Goal: Task Accomplishment & Management: Complete application form

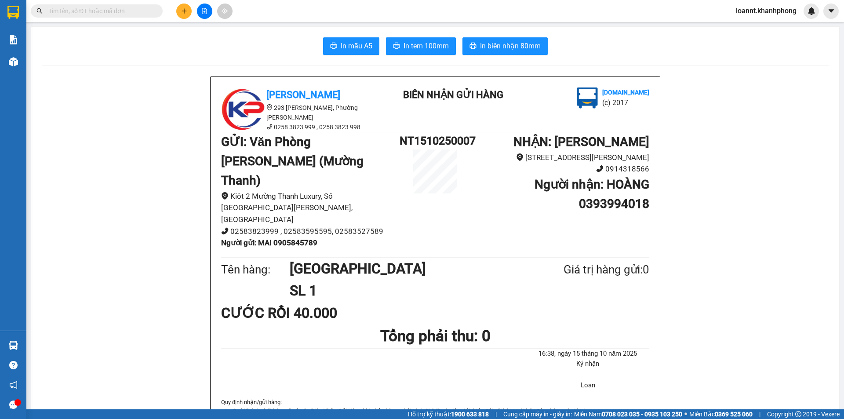
click at [177, 16] on div at bounding box center [204, 11] width 66 height 15
click at [188, 17] on button at bounding box center [183, 11] width 15 height 15
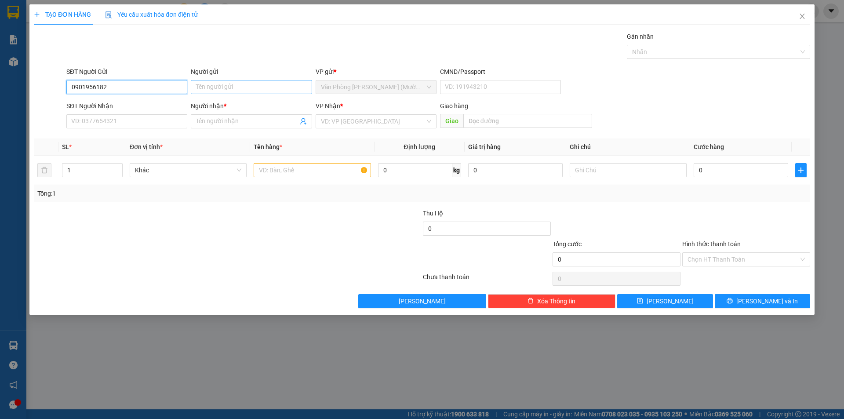
type input "0901956182"
click at [225, 88] on input "Người gửi" at bounding box center [251, 87] width 121 height 14
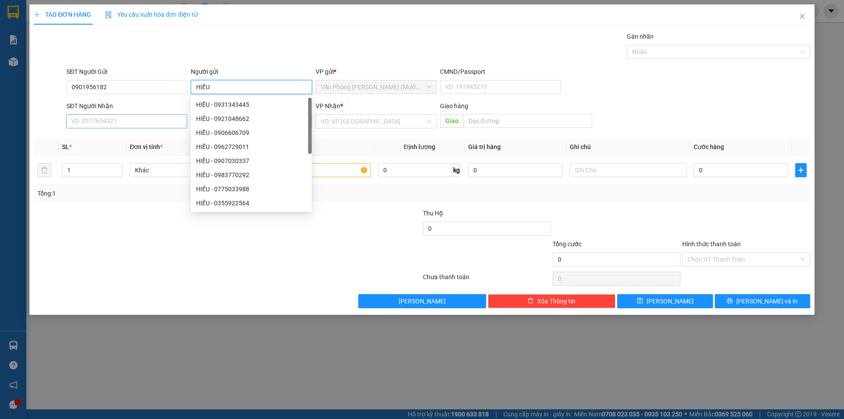
type input "HIẾU"
click at [93, 119] on input "SĐT Người Nhận" at bounding box center [126, 121] width 121 height 14
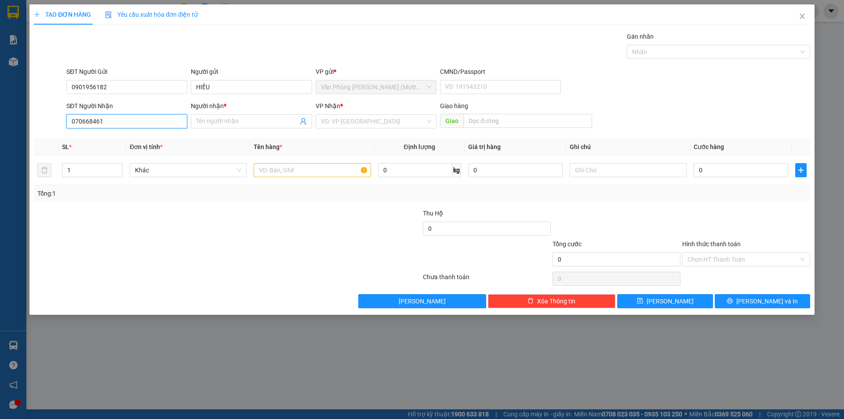
type input "0706684612"
click at [135, 145] on div "0706684612 - [GEOGRAPHIC_DATA]" at bounding box center [126, 139] width 121 height 14
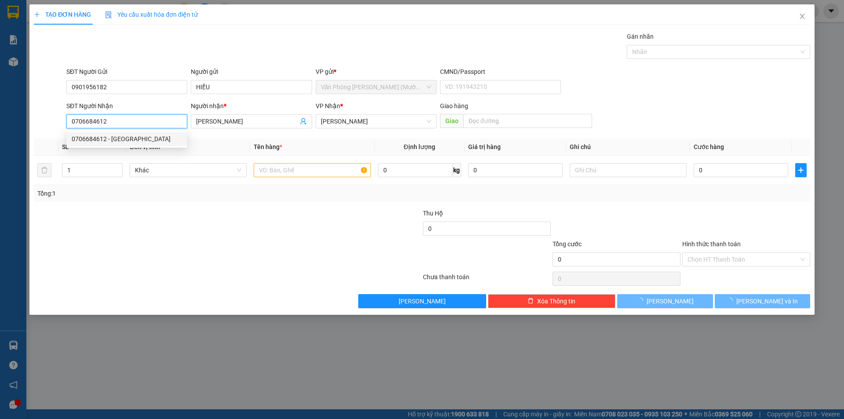
type input "[PERSON_NAME]"
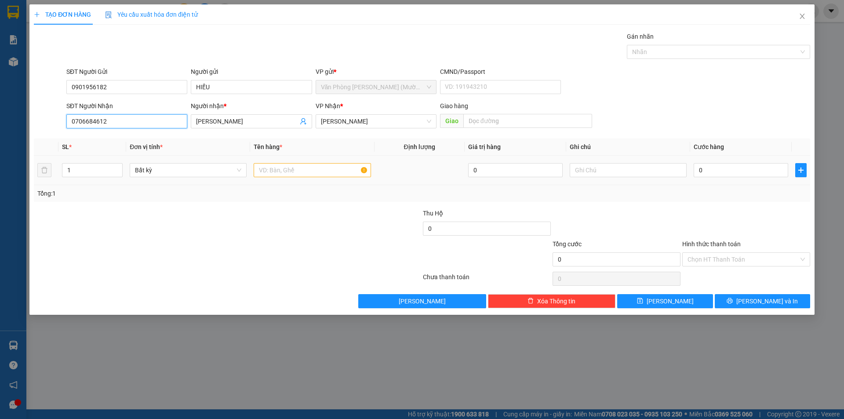
type input "0706684612"
click at [329, 177] on input "text" at bounding box center [312, 170] width 117 height 14
type input "HỘP NHỎ"
click at [720, 174] on input "0" at bounding box center [741, 170] width 94 height 14
type input "2"
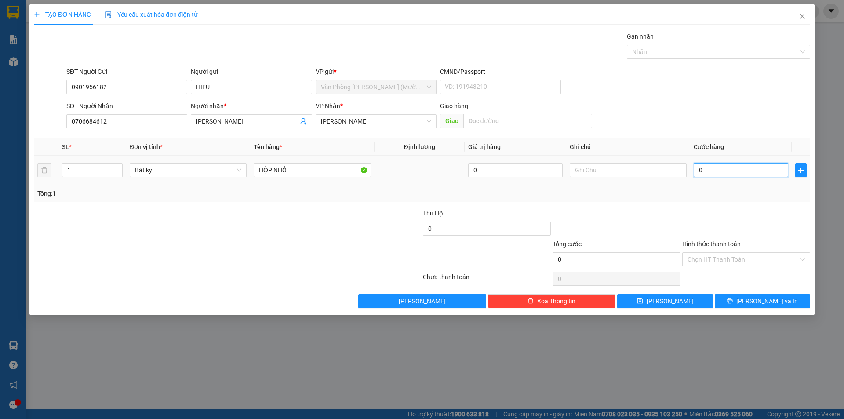
type input "2"
type input "20"
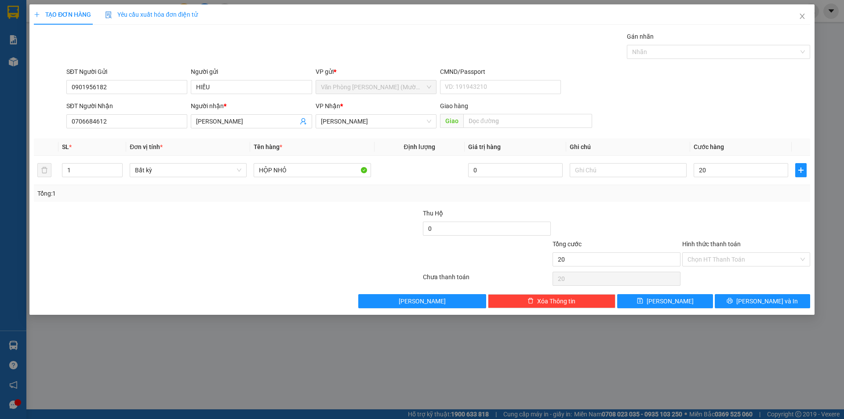
type input "20.000"
click at [701, 210] on div at bounding box center [746, 223] width 130 height 31
click at [720, 252] on div "Chọn HT Thanh Toán" at bounding box center [746, 259] width 128 height 14
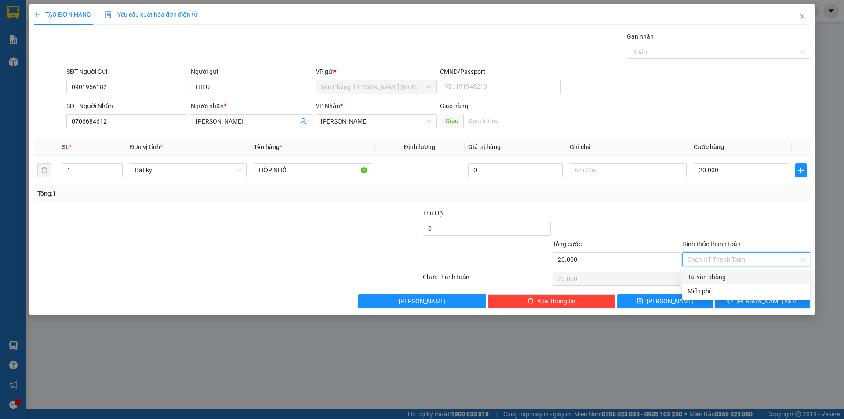
click at [709, 271] on div "Tại văn phòng" at bounding box center [746, 277] width 128 height 14
type input "0"
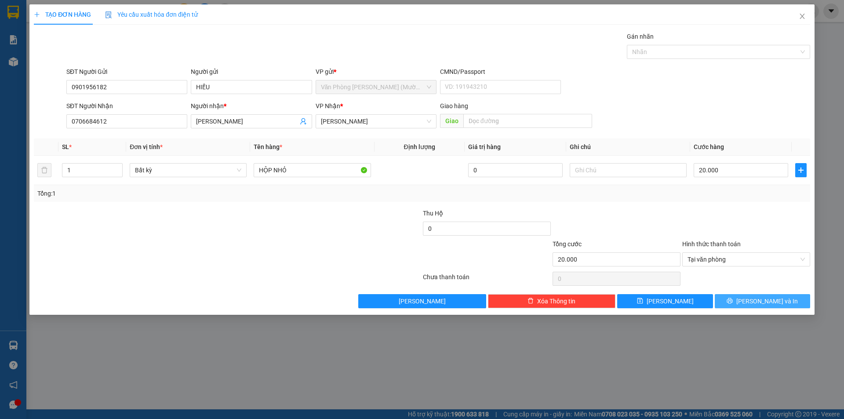
click at [766, 305] on span "[PERSON_NAME] và In" at bounding box center [767, 301] width 62 height 10
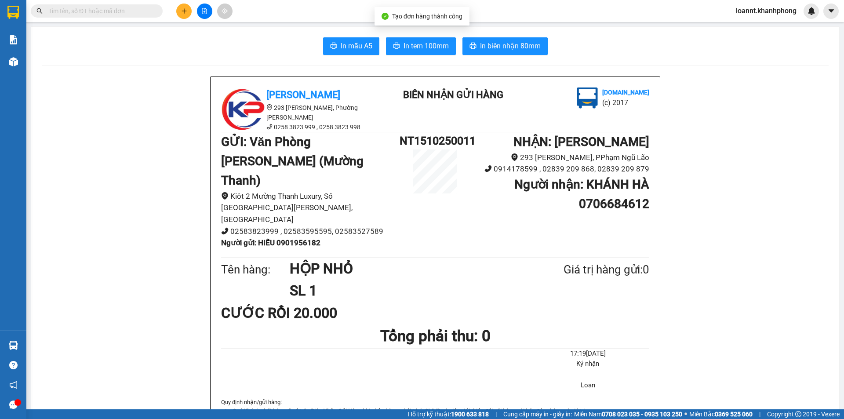
click at [501, 46] on span "In biên nhận 80mm" at bounding box center [510, 45] width 61 height 11
click at [348, 48] on span "In mẫu A5" at bounding box center [357, 45] width 32 height 11
drag, startPoint x: 176, startPoint y: 20, endPoint x: 183, endPoint y: 18, distance: 6.7
click at [179, 20] on div "Kết quả tìm kiếm ( 0 ) Bộ lọc No Data loannt.khanhphong" at bounding box center [422, 11] width 844 height 22
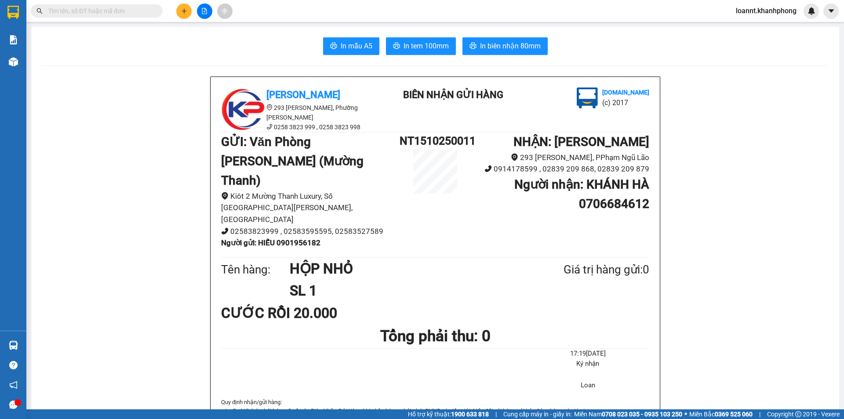
click at [180, 2] on div "Kết quả tìm kiếm ( 0 ) Bộ lọc No Data loannt.khanhphong" at bounding box center [422, 11] width 844 height 22
click at [184, 12] on icon "plus" at bounding box center [184, 10] width 0 height 5
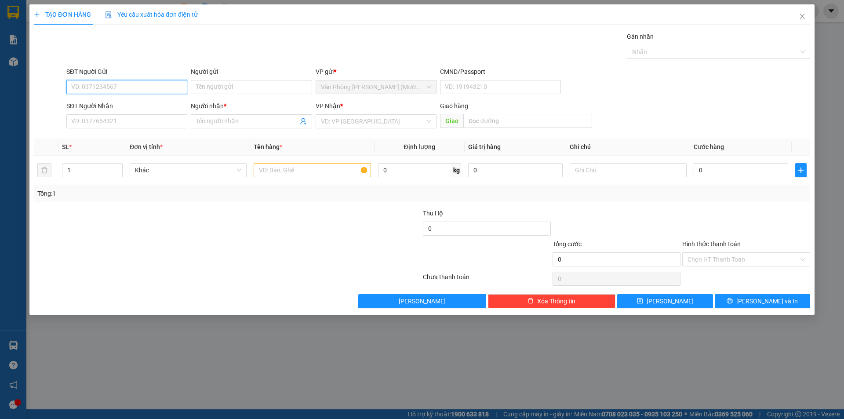
click at [96, 88] on input "SĐT Người Gửi" at bounding box center [126, 87] width 121 height 14
type input "0912743572"
click at [249, 90] on input "Người gửi" at bounding box center [251, 87] width 121 height 14
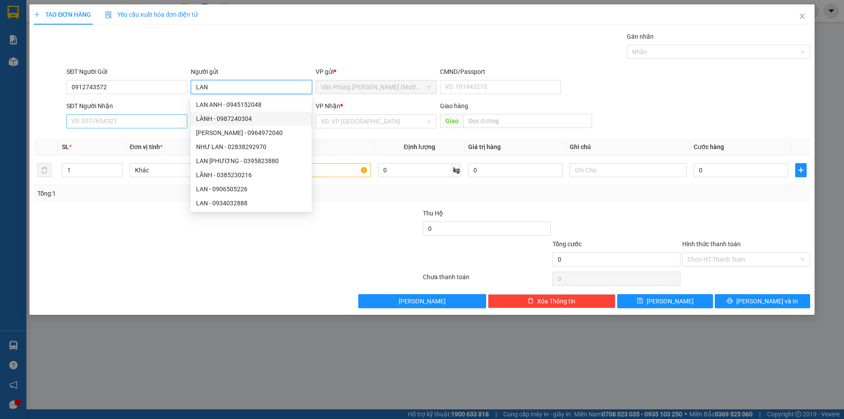
type input "LAN"
click at [160, 127] on input "SĐT Người Nhận" at bounding box center [126, 121] width 121 height 14
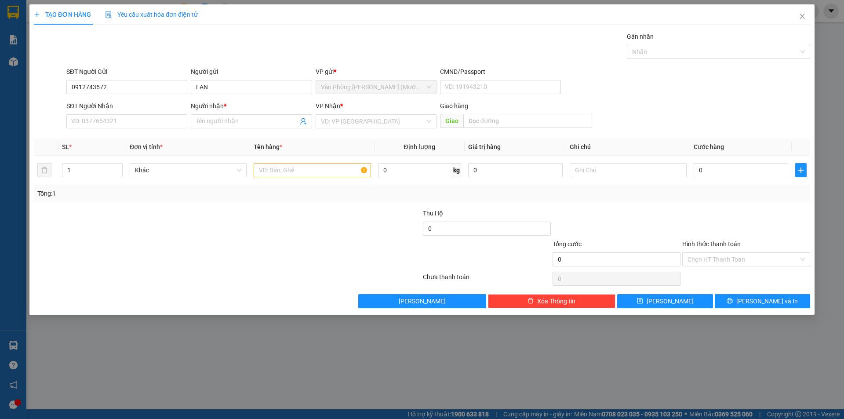
click at [163, 112] on div "SĐT Người Nhận" at bounding box center [126, 107] width 121 height 13
click at [114, 124] on input "SĐT Người Nhận" at bounding box center [126, 121] width 121 height 14
type input "0834064740"
click at [243, 124] on input "Người nhận *" at bounding box center [247, 121] width 102 height 10
type input "[PERSON_NAME]"
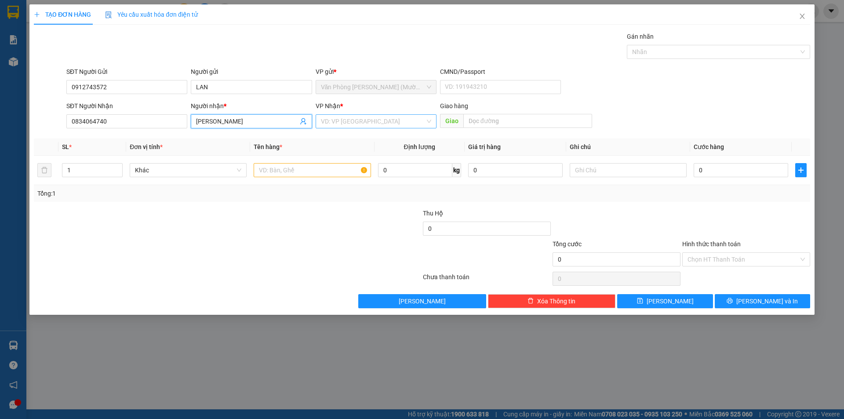
click at [336, 124] on input "search" at bounding box center [373, 121] width 104 height 13
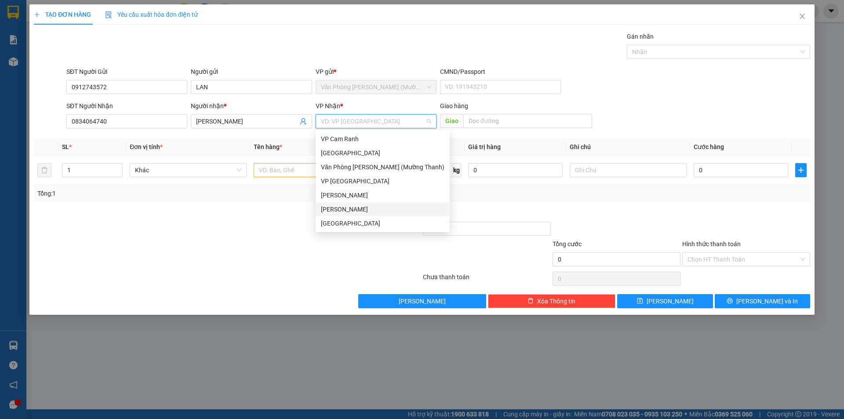
click at [338, 208] on div "[PERSON_NAME]" at bounding box center [383, 209] width 124 height 10
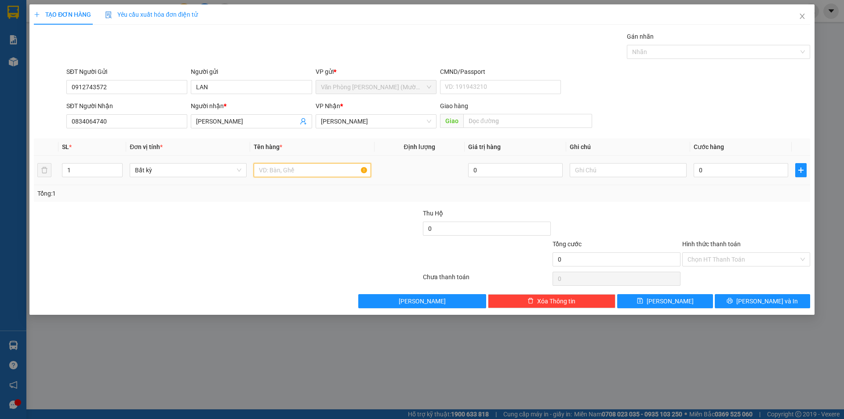
click at [296, 171] on input "text" at bounding box center [312, 170] width 117 height 14
type input "[GEOGRAPHIC_DATA]"
click at [693, 166] on td "0" at bounding box center [741, 170] width 102 height 29
click at [708, 167] on input "0" at bounding box center [741, 170] width 94 height 14
type input "4"
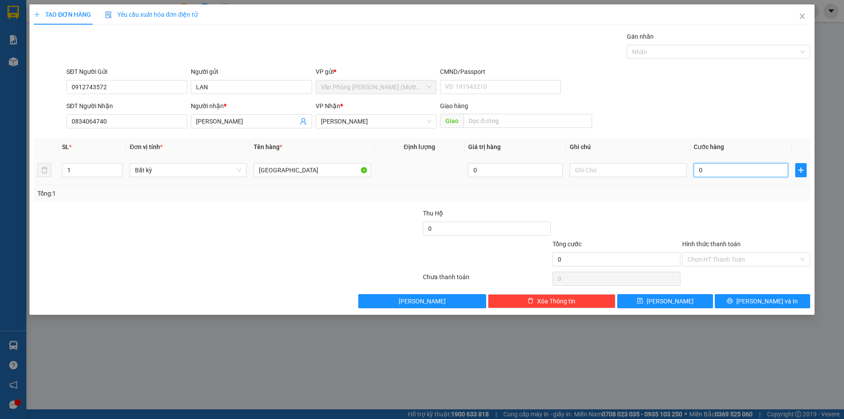
type input "4"
type input "40"
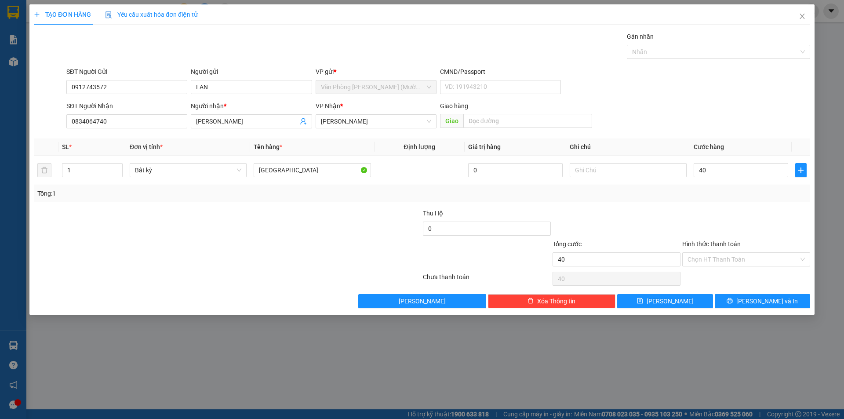
type input "40.000"
click at [667, 251] on div "Tổng cước" at bounding box center [616, 245] width 128 height 13
click at [646, 175] on input "text" at bounding box center [628, 170] width 117 height 14
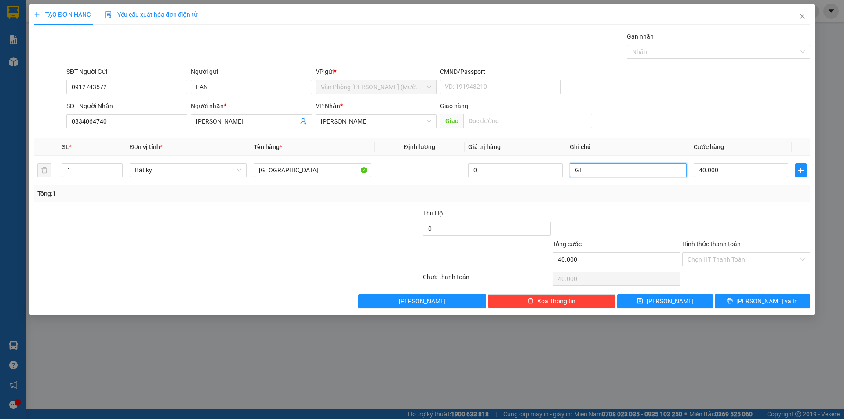
type input "G"
drag, startPoint x: 639, startPoint y: 137, endPoint x: 631, endPoint y: 136, distance: 8.8
click at [635, 137] on div "Transit Pickup Surcharge Ids Transit Deliver Surcharge Ids Transit Deliver Surc…" at bounding box center [422, 170] width 776 height 276
click at [714, 200] on div "Tổng: 1" at bounding box center [422, 193] width 776 height 17
click at [717, 257] on input "Hình thức thanh toán" at bounding box center [742, 259] width 111 height 13
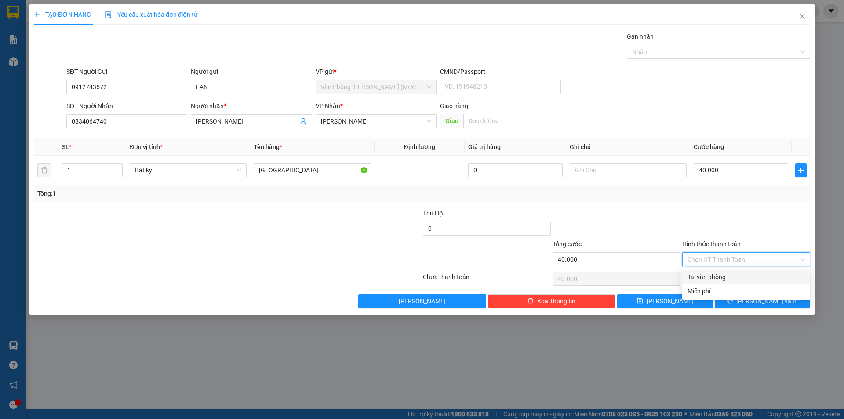
click at [704, 272] on div "Tại văn phòng" at bounding box center [745, 277] width 117 height 10
type input "0"
click at [742, 304] on button "[PERSON_NAME] và In" at bounding box center [762, 301] width 95 height 14
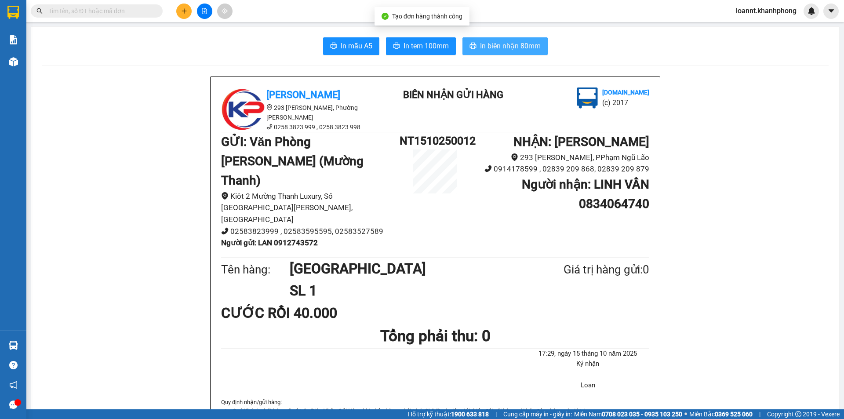
click at [525, 44] on span "In biên nhận 80mm" at bounding box center [510, 45] width 61 height 11
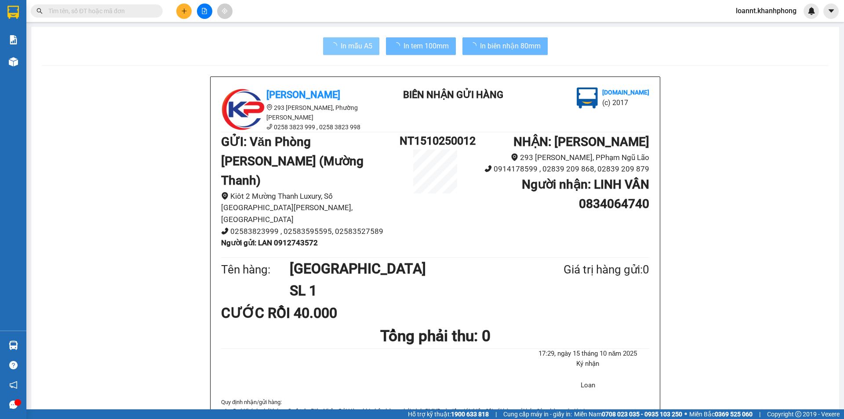
click at [363, 40] on span "In mẫu A5" at bounding box center [357, 45] width 32 height 11
